Goal: Task Accomplishment & Management: Manage account settings

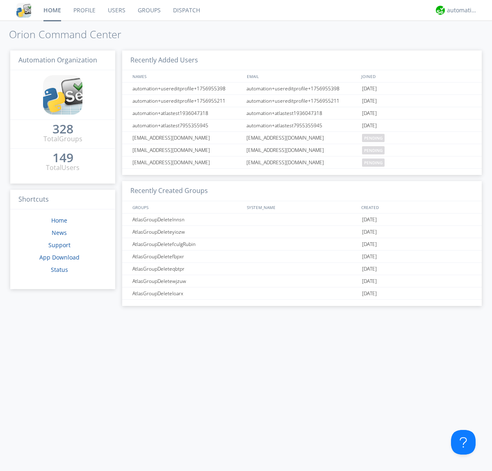
click at [149, 10] on link "Groups" at bounding box center [149, 10] width 35 height 21
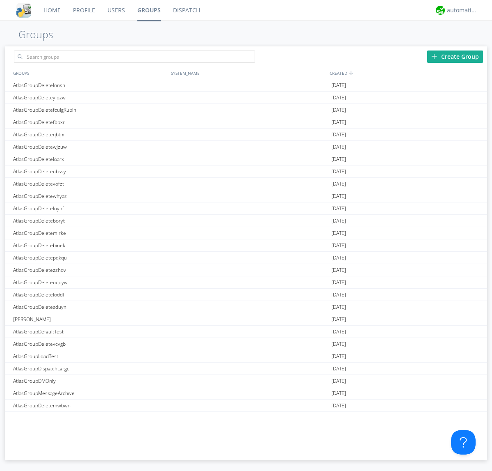
click at [455, 56] on div "Create Group" at bounding box center [456, 56] width 56 height 12
click at [149, 10] on link "Groups" at bounding box center [149, 10] width 36 height 21
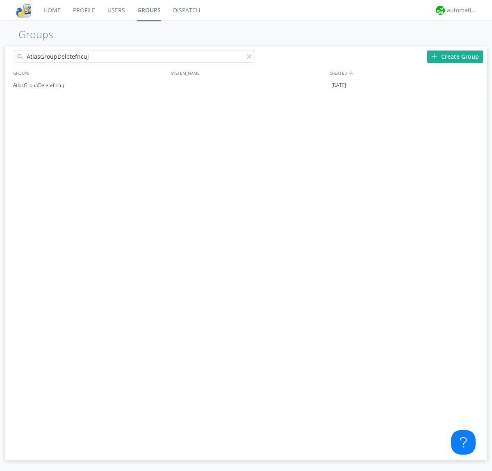
type input "AtlasGroupDeletefncuj"
click at [251, 58] on div at bounding box center [251, 58] width 8 height 8
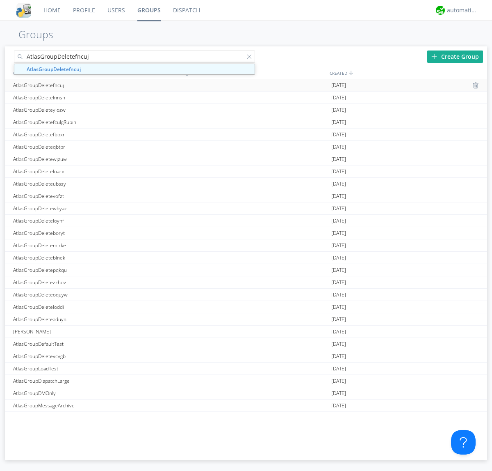
type input "AtlasGroupDeletefncuj"
click at [90, 85] on div "AtlasGroupDeletefncuj" at bounding box center [90, 85] width 158 height 12
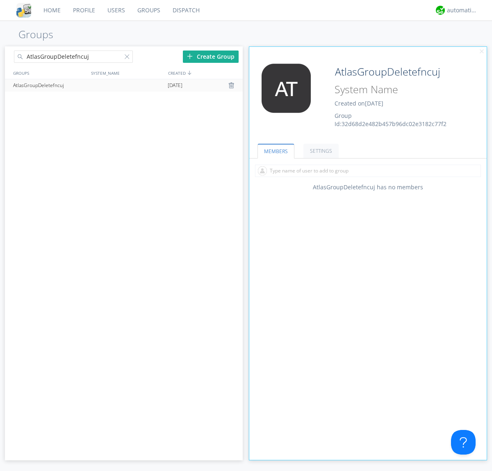
click at [320, 151] on link "SETTINGS" at bounding box center [321, 151] width 35 height 14
click at [232, 85] on div at bounding box center [233, 85] width 8 height 7
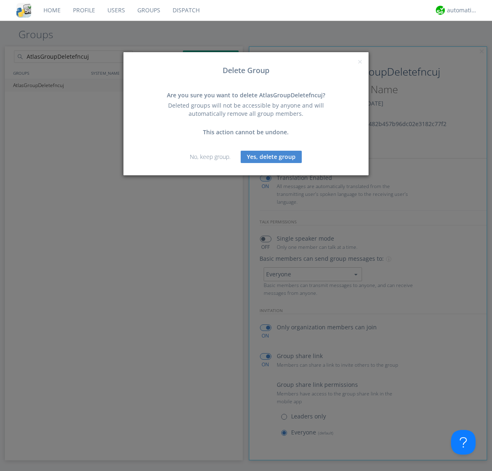
click at [272, 156] on button "Yes, delete group" at bounding box center [271, 157] width 61 height 12
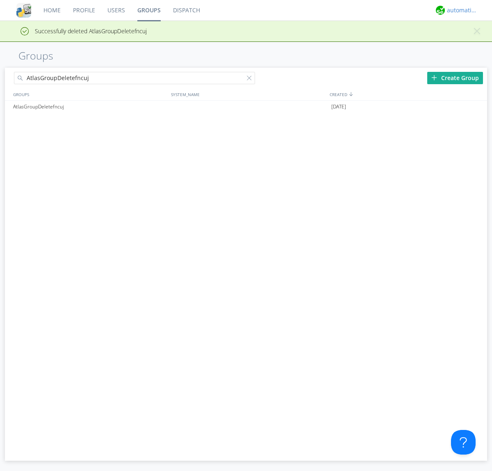
click at [460, 10] on div "automation+atlas" at bounding box center [462, 10] width 31 height 8
